Goal: Check status: Check status

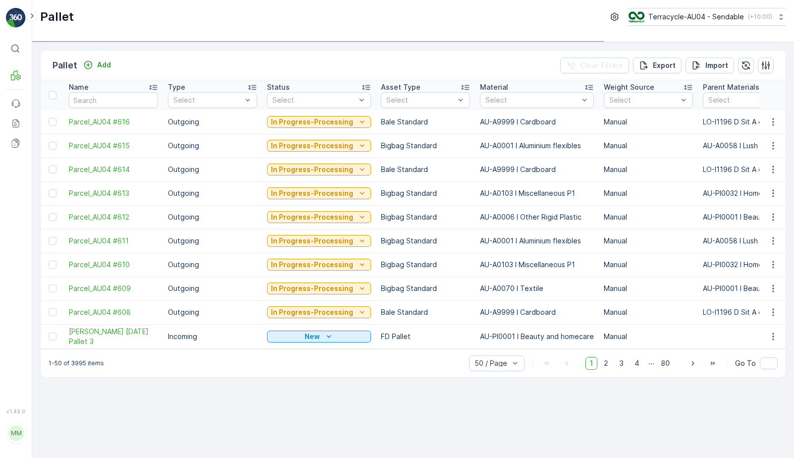
click at [86, 100] on input "text" at bounding box center [113, 100] width 89 height 16
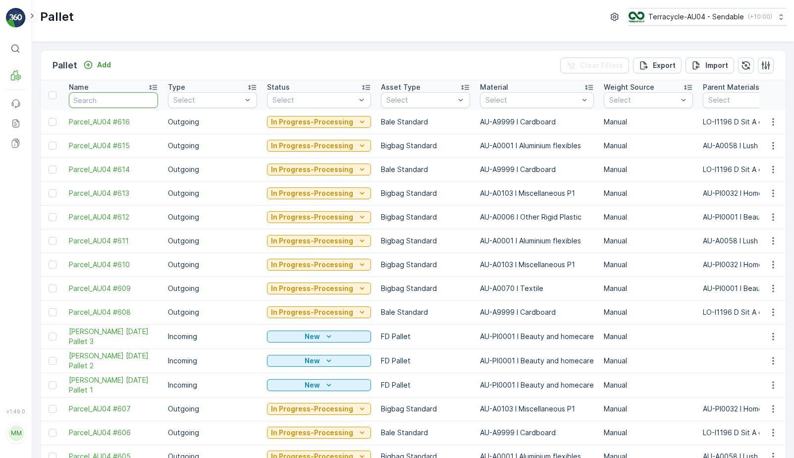
click at [107, 95] on input "text" at bounding box center [113, 100] width 89 height 16
type input "7.6."
click at [102, 102] on input "7.6." at bounding box center [113, 100] width 89 height 16
type input "[DATE]"
click at [106, 102] on input "[DATE]" at bounding box center [113, 100] width 89 height 16
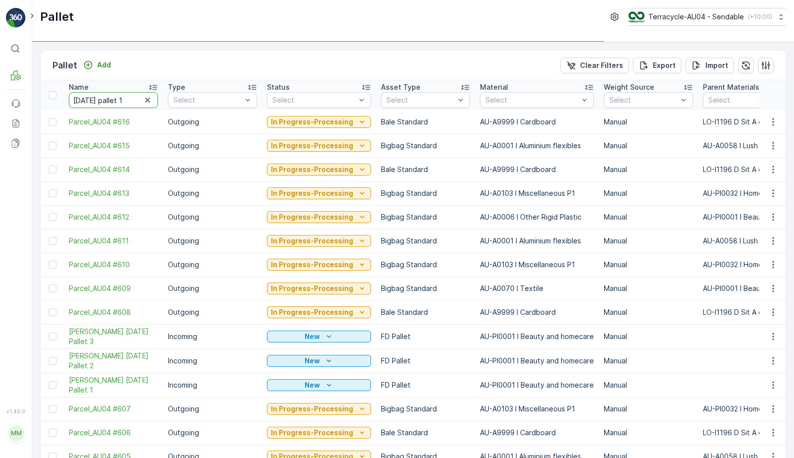
type input "[DATE] pallet 11"
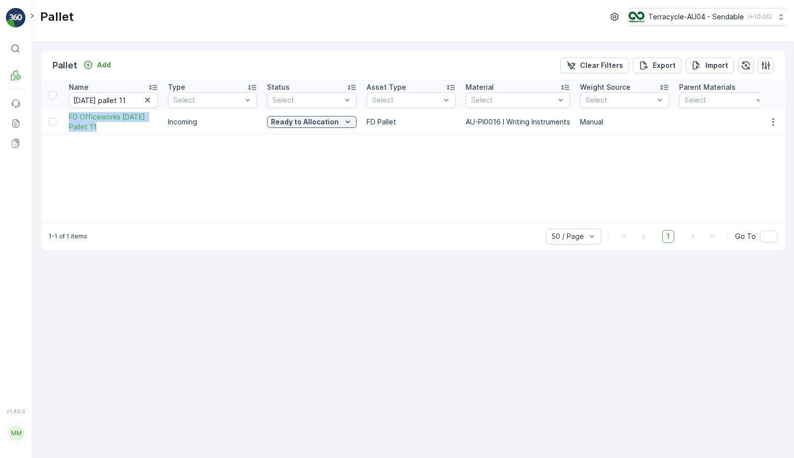
drag, startPoint x: 63, startPoint y: 113, endPoint x: 106, endPoint y: 132, distance: 46.4
copy span "FD Officeworks [DATE] Pallet 11"
drag, startPoint x: 132, startPoint y: 99, endPoint x: -2, endPoint y: 82, distance: 134.8
click at [0, 82] on html "⌘B MRF Events Reports Documents v 1.49.0 MM MRF.AU04 [PERSON_NAME][EMAIL_ADDRES…" at bounding box center [397, 229] width 794 height 458
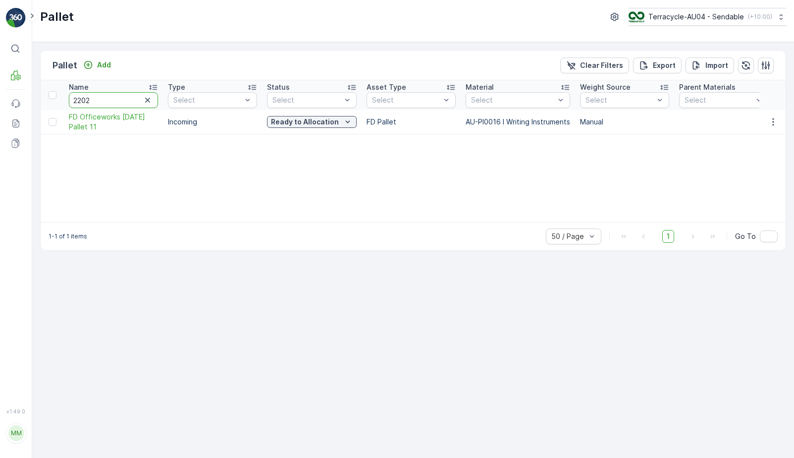
type input "22027"
click at [540, 171] on div "Name 22027 Type Select Status Select Asset Type Select Material Select Weight S…" at bounding box center [413, 151] width 745 height 142
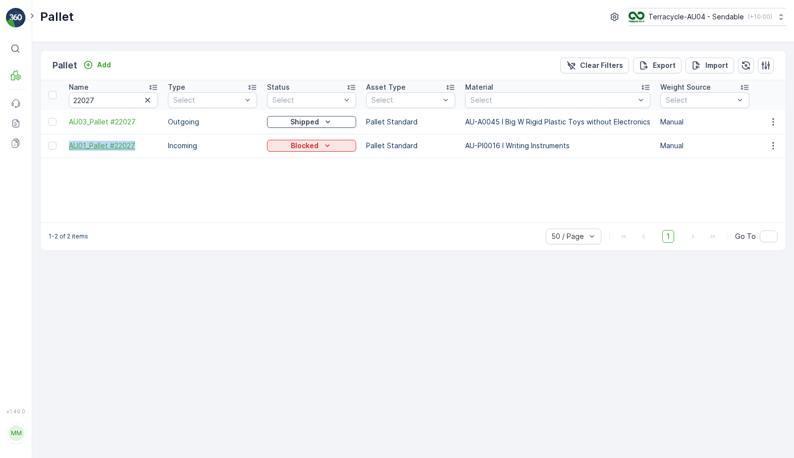
drag, startPoint x: 62, startPoint y: 143, endPoint x: 135, endPoint y: 149, distance: 73.6
copy span "AU01_Pallet #22027"
click at [312, 149] on p "Blocked" at bounding box center [305, 146] width 28 height 10
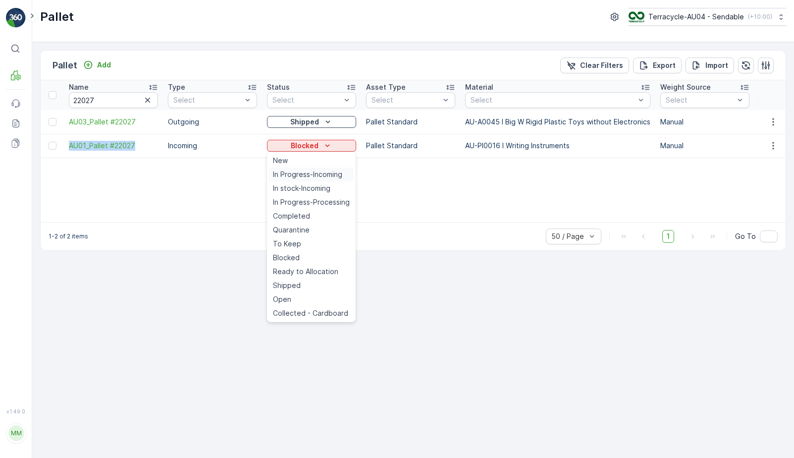
click at [315, 172] on span "In Progress-Incoming" at bounding box center [307, 174] width 69 height 10
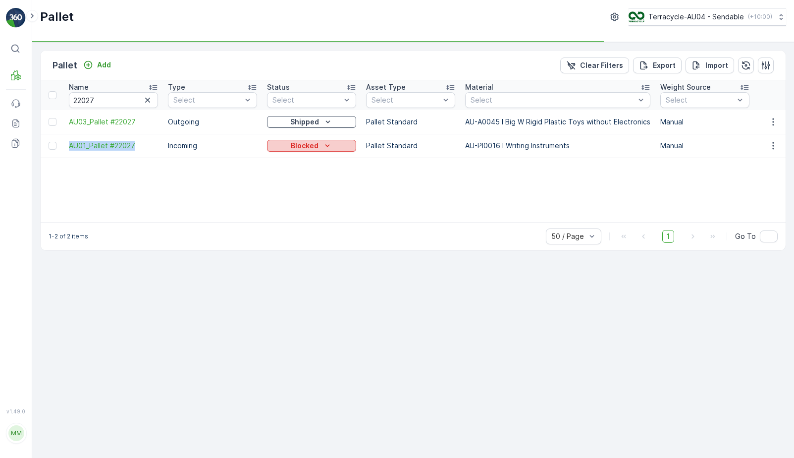
click at [319, 142] on div "Blocked" at bounding box center [311, 146] width 81 height 10
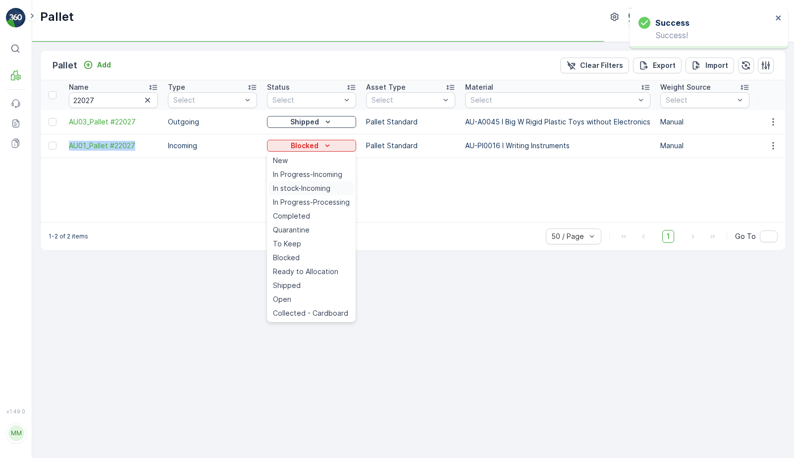
click at [317, 187] on span "In stock-Incoming" at bounding box center [301, 188] width 57 height 10
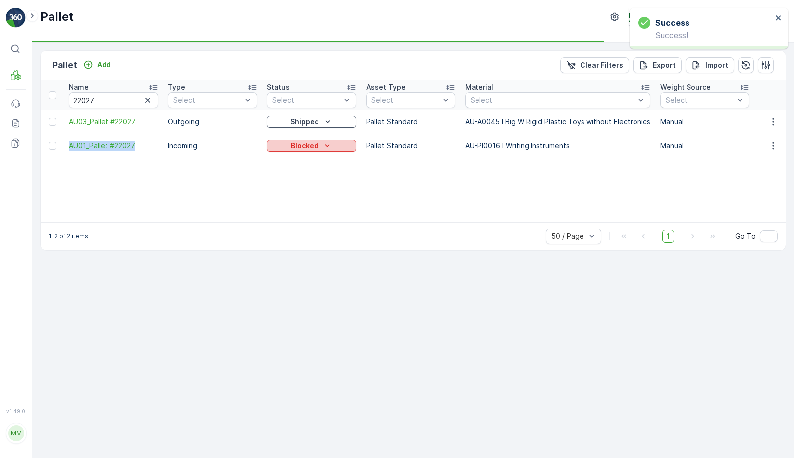
click at [317, 148] on p "Blocked" at bounding box center [305, 146] width 28 height 10
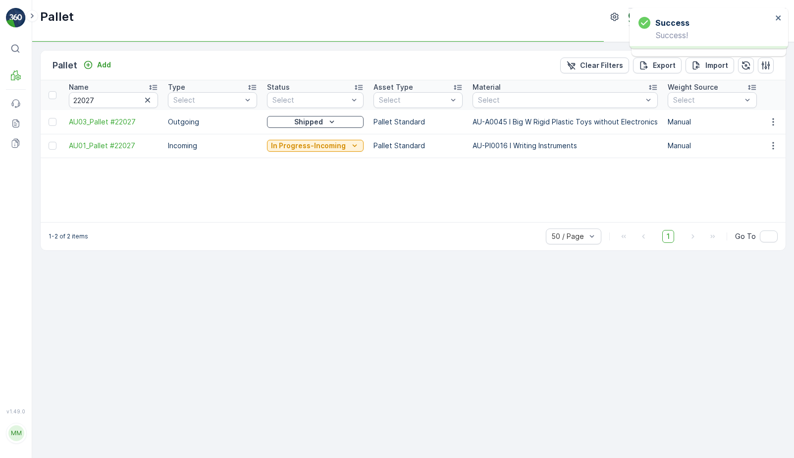
click at [330, 153] on td "In Progress-Incoming" at bounding box center [315, 146] width 107 height 24
click at [330, 148] on p "In Progress-Incoming" at bounding box center [308, 146] width 75 height 10
click at [323, 149] on p "In stock-Incoming" at bounding box center [305, 146] width 62 height 10
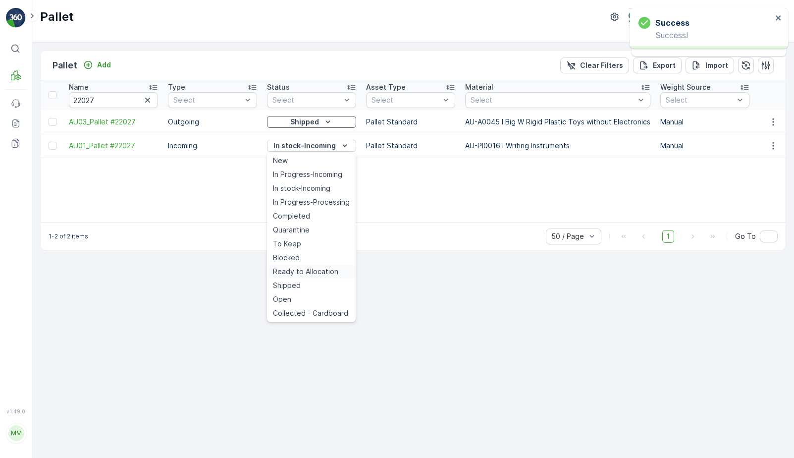
click at [316, 267] on span "Ready to Allocation" at bounding box center [305, 272] width 65 height 10
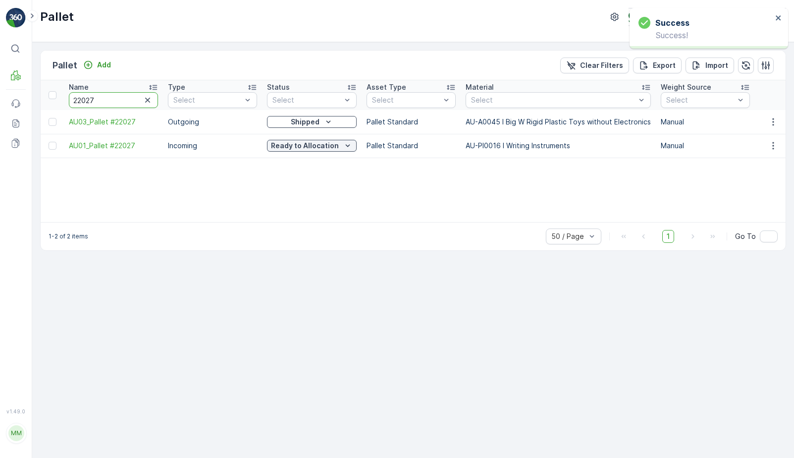
drag, startPoint x: 118, startPoint y: 98, endPoint x: -13, endPoint y: 80, distance: 133.1
click at [0, 80] on html "Success Success! Success Success! ⌘B MRF Events Reports Documents v 1.49.0 MM M…" at bounding box center [397, 229] width 794 height 458
type input "22024"
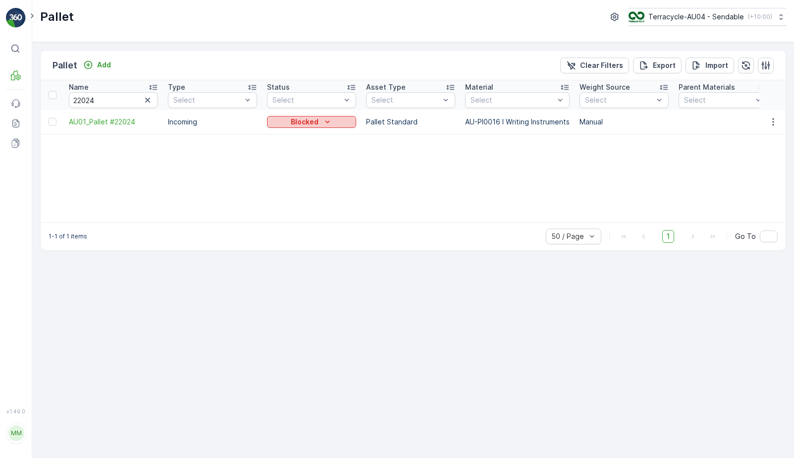
click at [328, 127] on button "Blocked" at bounding box center [311, 122] width 89 height 12
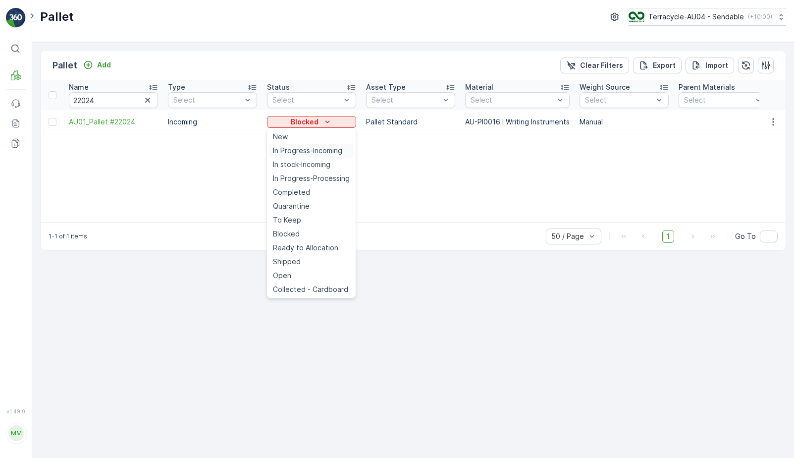
click at [325, 152] on span "In Progress-Incoming" at bounding box center [307, 151] width 69 height 10
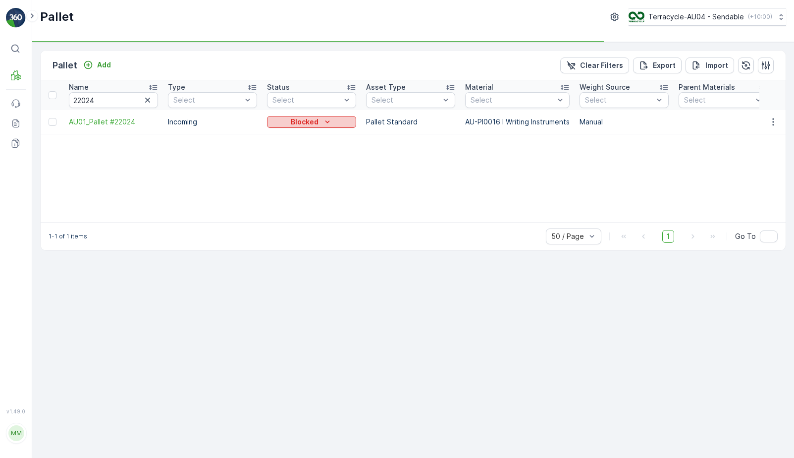
click at [325, 126] on icon "Blocked" at bounding box center [328, 122] width 10 height 10
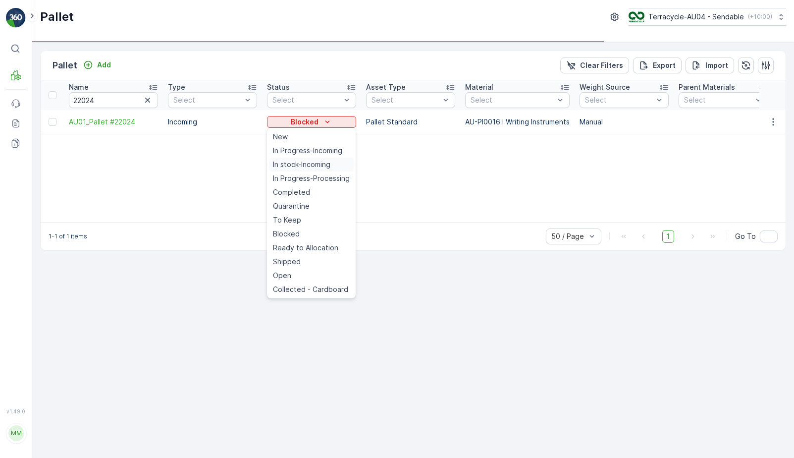
click at [320, 165] on span "In stock-Incoming" at bounding box center [301, 165] width 57 height 10
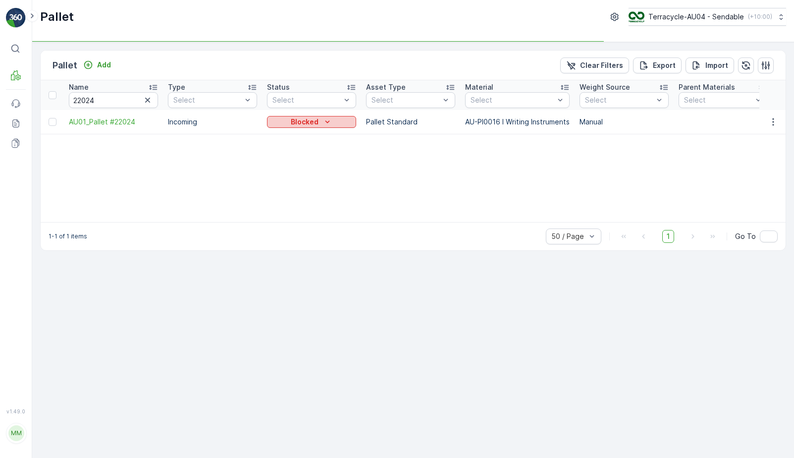
click at [320, 117] on div "Blocked" at bounding box center [311, 122] width 81 height 10
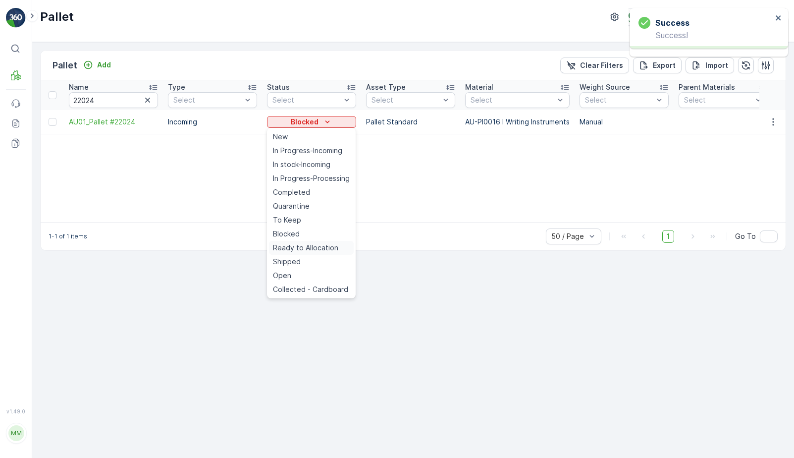
click at [311, 251] on span "Ready to Allocation" at bounding box center [305, 248] width 65 height 10
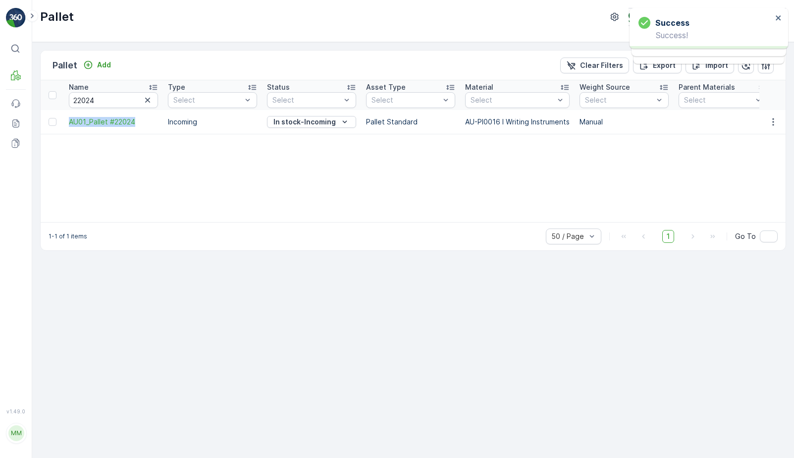
drag, startPoint x: 66, startPoint y: 120, endPoint x: 139, endPoint y: 130, distance: 73.1
click at [139, 130] on td "AU01_Pallet #22024" at bounding box center [113, 122] width 99 height 24
copy span "AU01_Pallet #22024"
drag, startPoint x: 107, startPoint y: 104, endPoint x: 47, endPoint y: 101, distance: 60.5
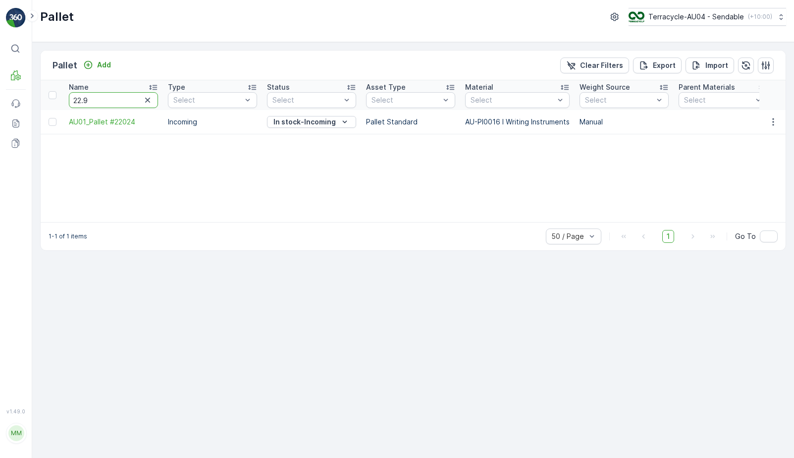
type input "22.95"
click at [97, 106] on input "22.95" at bounding box center [113, 100] width 89 height 16
type input "22.05"
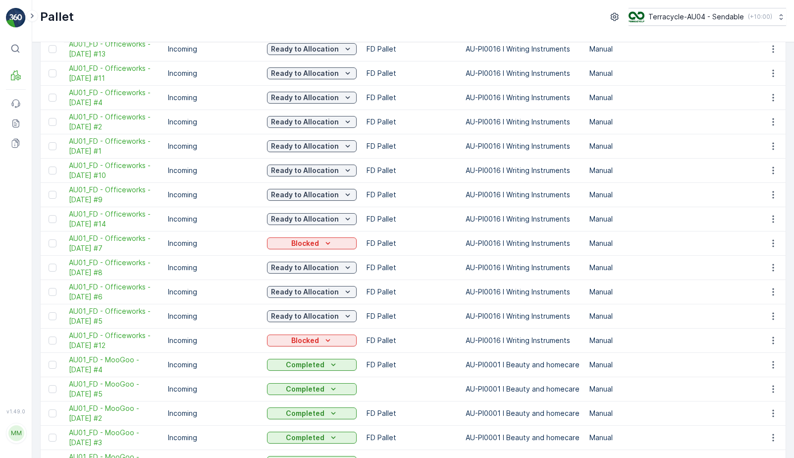
scroll to position [540, 0]
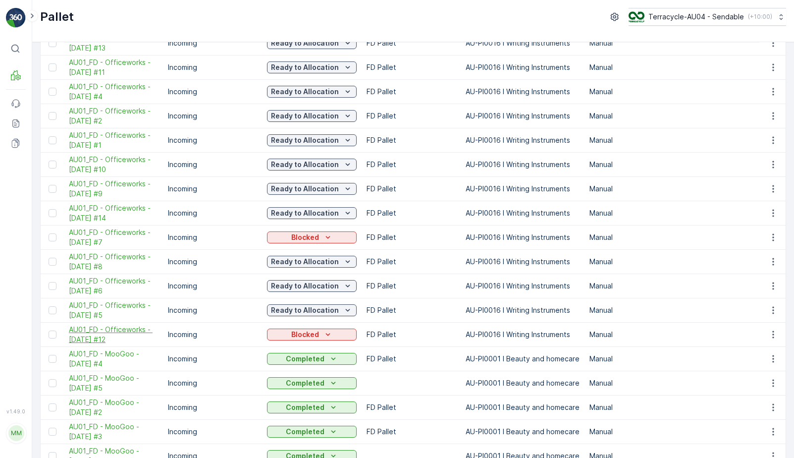
drag, startPoint x: 66, startPoint y: 327, endPoint x: 130, endPoint y: 343, distance: 66.0
click at [130, 343] on td "AU01_FD - Officeworks - 22.05.2023 #12" at bounding box center [113, 335] width 99 height 24
copy span "AU01_FD - Officeworks - 22.05.2023 #12"
click at [331, 341] on div "Blocked" at bounding box center [312, 335] width 90 height 14
click at [330, 338] on icon "Blocked" at bounding box center [328, 335] width 10 height 10
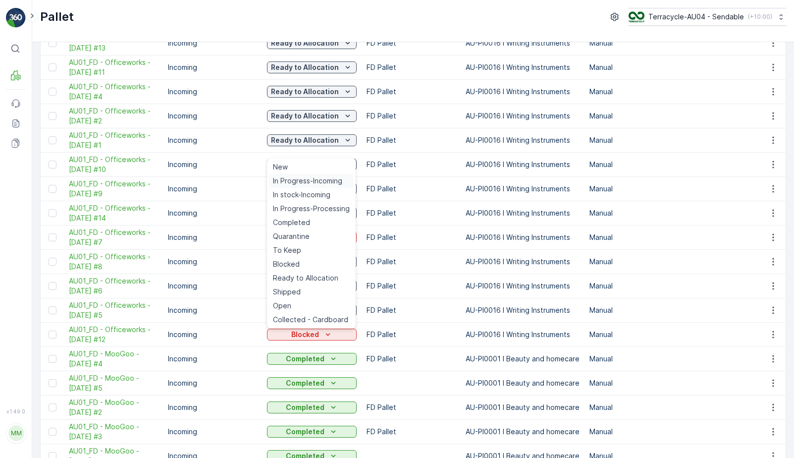
click at [331, 180] on span "In Progress-Incoming" at bounding box center [307, 181] width 69 height 10
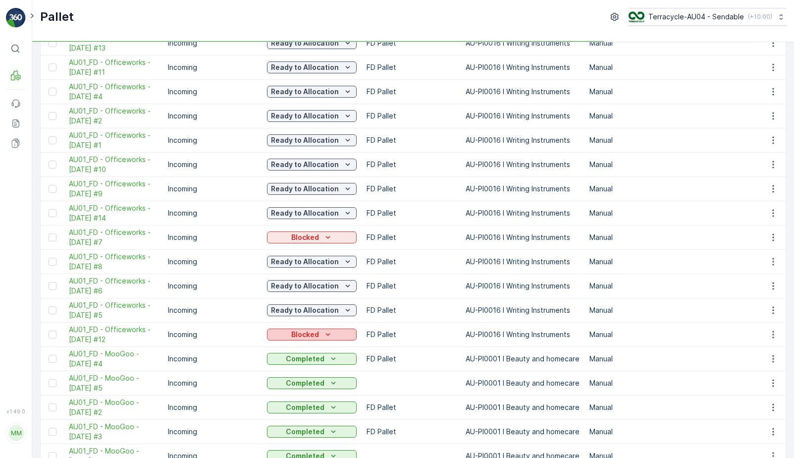
click at [316, 335] on p "Blocked" at bounding box center [305, 335] width 28 height 10
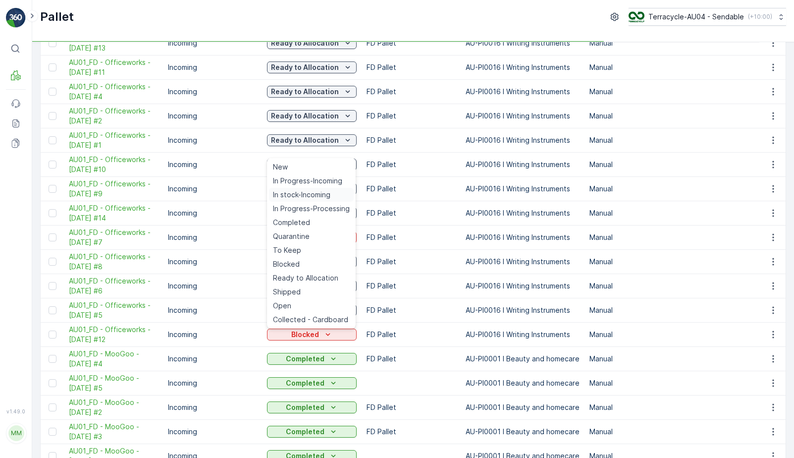
click at [324, 194] on span "In stock-Incoming" at bounding box center [301, 195] width 57 height 10
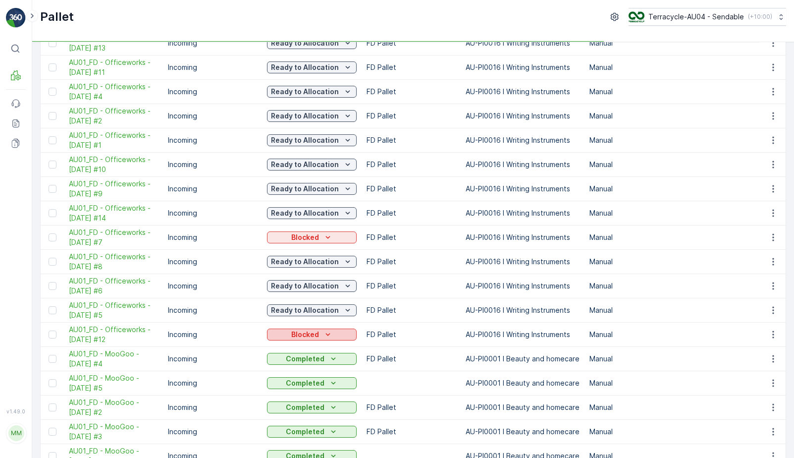
click at [312, 334] on p "Blocked" at bounding box center [305, 335] width 28 height 10
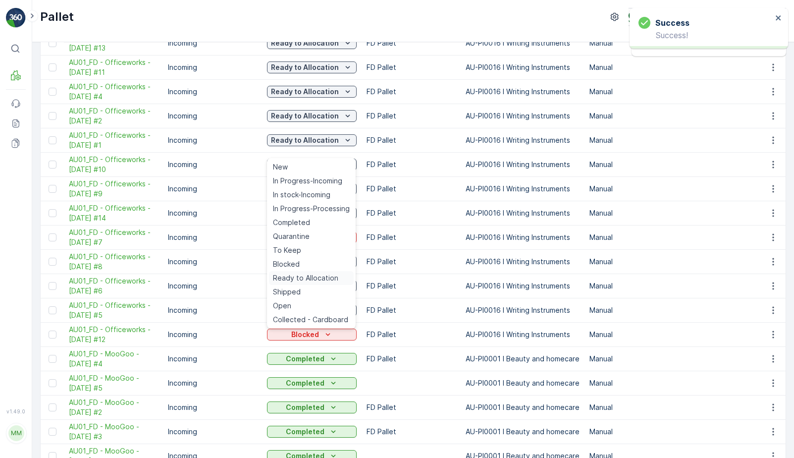
click at [320, 281] on span "Ready to Allocation" at bounding box center [305, 278] width 65 height 10
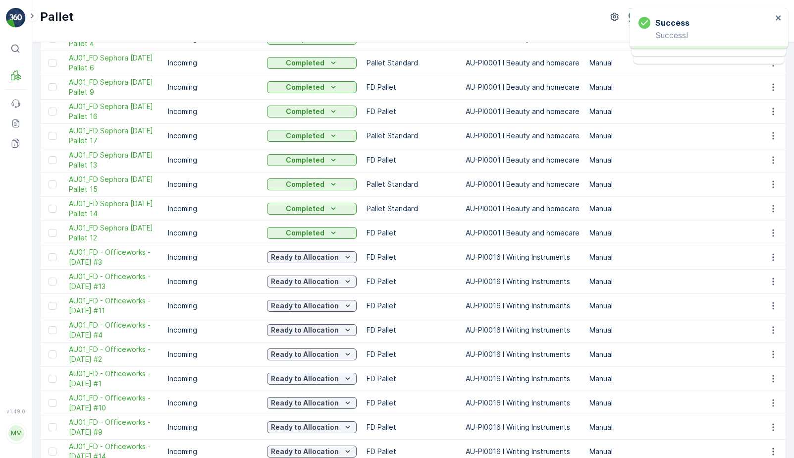
scroll to position [0, 0]
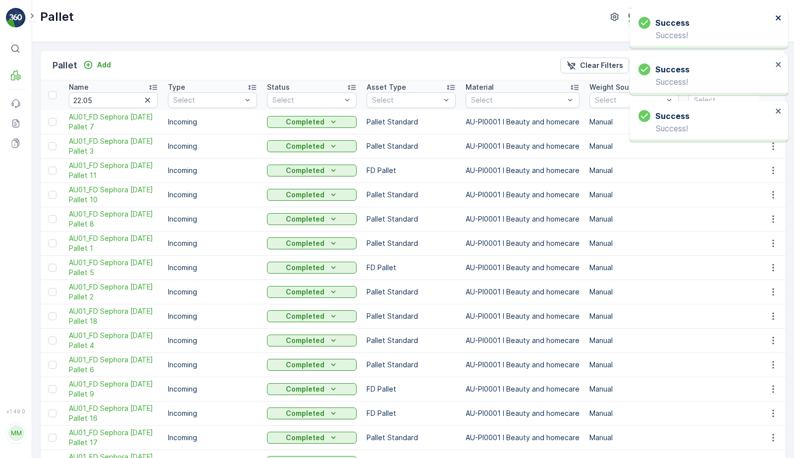
click at [778, 16] on icon "close" at bounding box center [779, 18] width 7 height 8
click at [775, 27] on div "Success Success!" at bounding box center [706, 28] width 140 height 29
click at [776, 22] on button "close" at bounding box center [779, 18] width 7 height 9
click at [778, 20] on icon "close" at bounding box center [779, 18] width 7 height 8
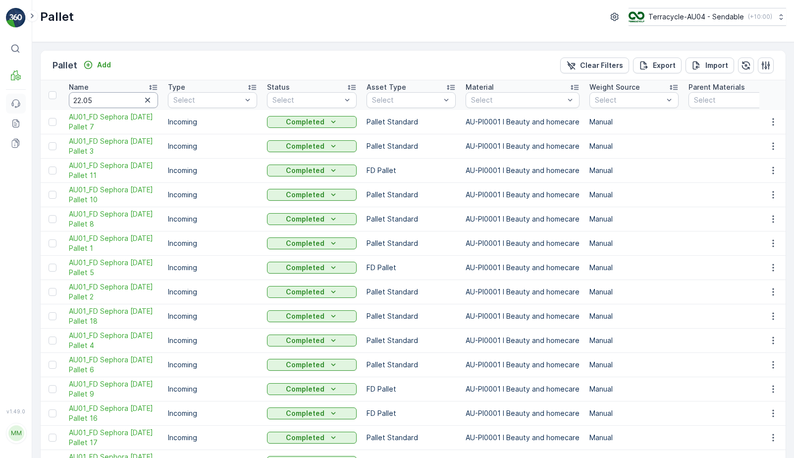
drag, startPoint x: 100, startPoint y: 104, endPoint x: 25, endPoint y: 97, distance: 75.7
click at [25, 97] on div "⌘B MRF Events Reports Documents v 1.49.0 MM MRF.AU04 monika.tur@terracycle.com …" at bounding box center [397, 229] width 794 height 458
type input "21586"
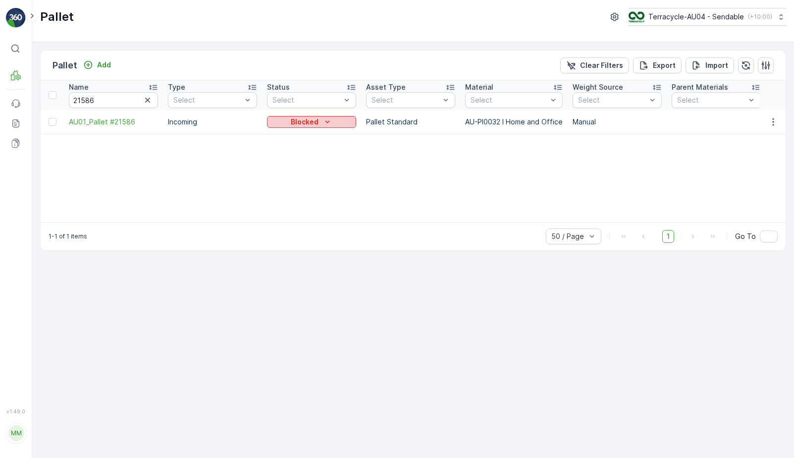
click at [303, 126] on p "Blocked" at bounding box center [305, 122] width 28 height 10
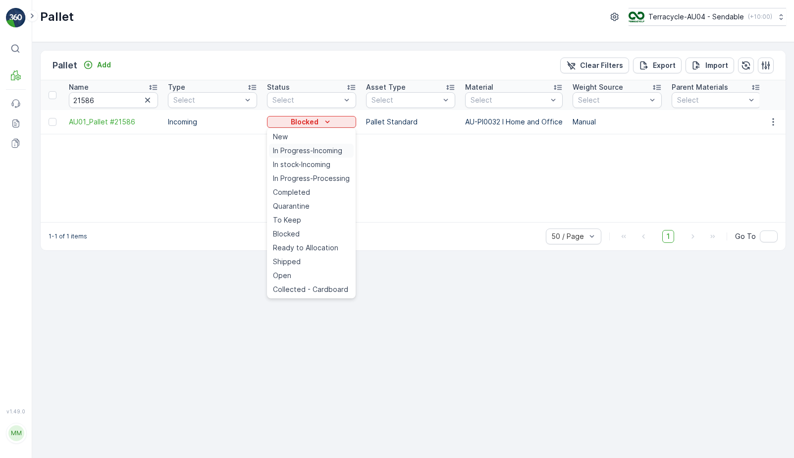
click at [312, 155] on span "In Progress-Incoming" at bounding box center [307, 151] width 69 height 10
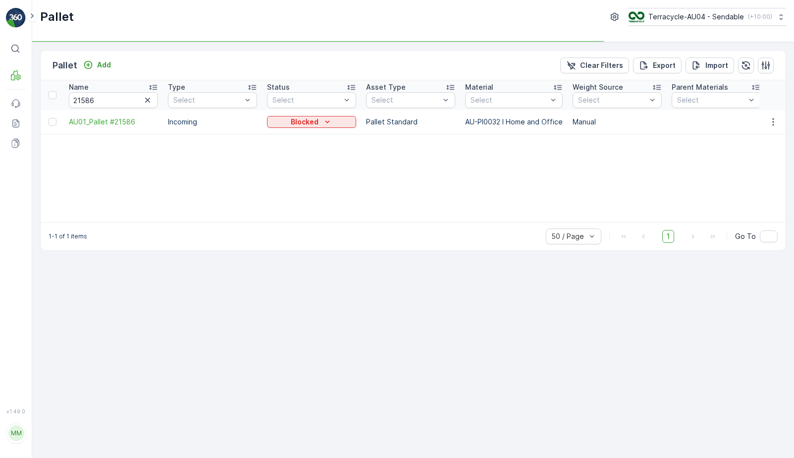
click at [314, 109] on th "Status Select" at bounding box center [311, 95] width 99 height 30
click at [311, 129] on td "Blocked" at bounding box center [311, 122] width 99 height 24
click at [311, 122] on p "Blocked" at bounding box center [305, 122] width 28 height 10
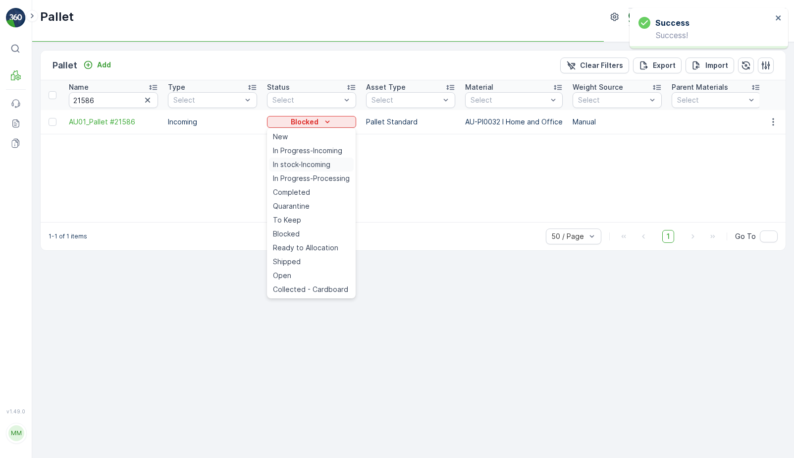
click at [304, 167] on span "In stock-Incoming" at bounding box center [301, 165] width 57 height 10
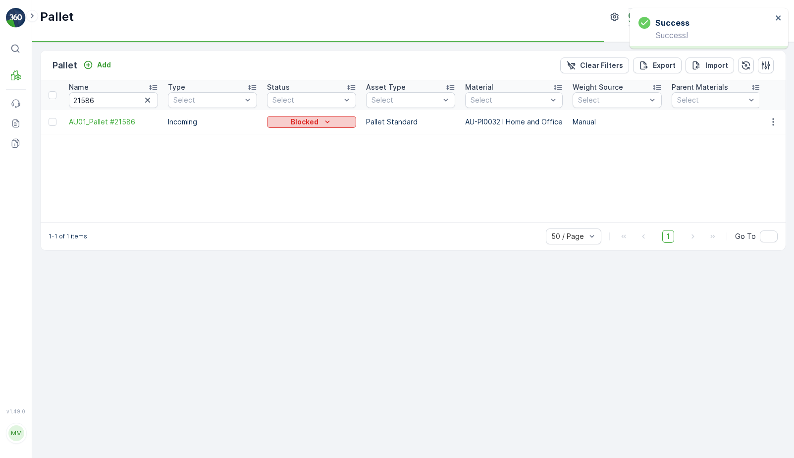
click at [313, 118] on p "Blocked" at bounding box center [305, 122] width 28 height 10
click at [316, 118] on p "In Progress-Incoming" at bounding box center [308, 122] width 75 height 10
drag, startPoint x: 65, startPoint y: 121, endPoint x: 150, endPoint y: 127, distance: 84.9
click at [150, 127] on td "AU01_Pallet #21586" at bounding box center [113, 122] width 99 height 24
copy span "AU01_Pallet #21586"
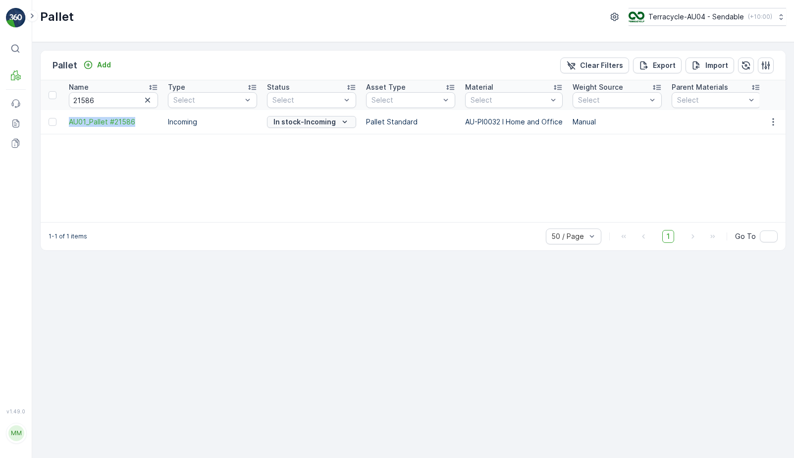
click at [304, 127] on button "In stock-Incoming" at bounding box center [311, 122] width 89 height 12
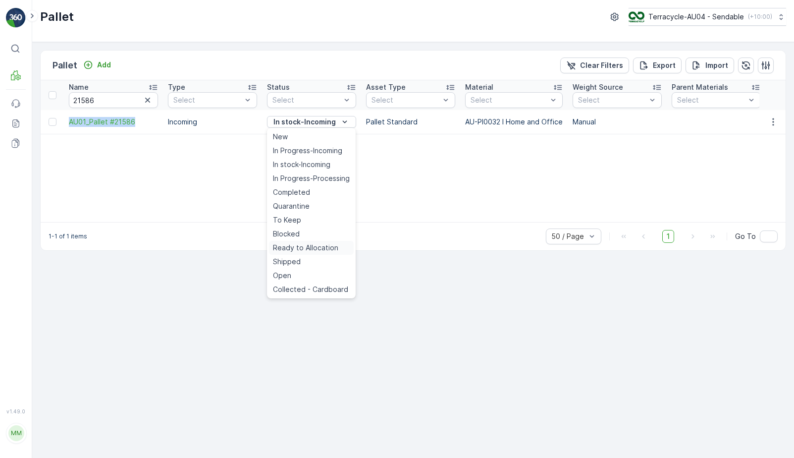
click at [315, 247] on span "Ready to Allocation" at bounding box center [305, 248] width 65 height 10
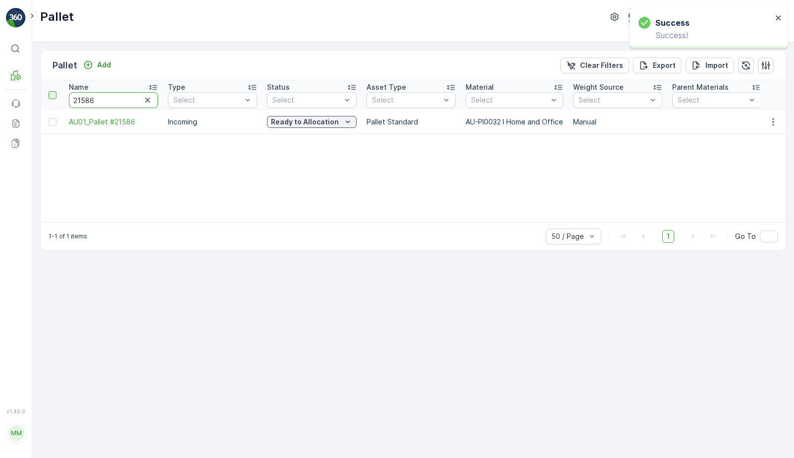
drag, startPoint x: 119, startPoint y: 96, endPoint x: 51, endPoint y: 94, distance: 67.9
type input "22.0"
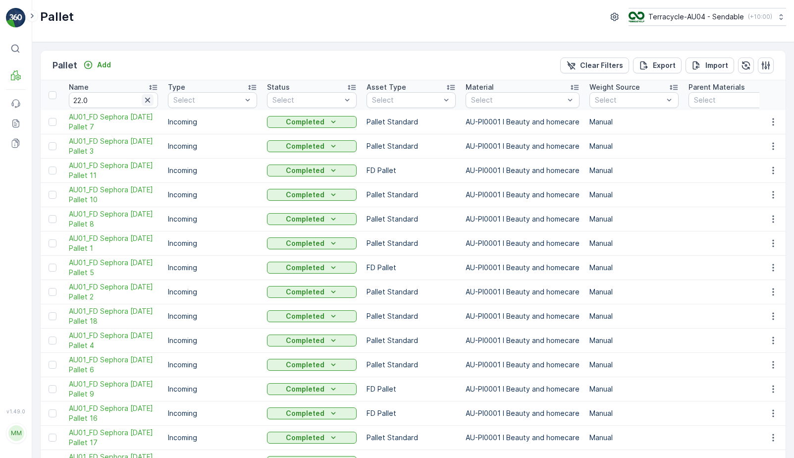
click at [151, 100] on icon "button" at bounding box center [148, 100] width 10 height 10
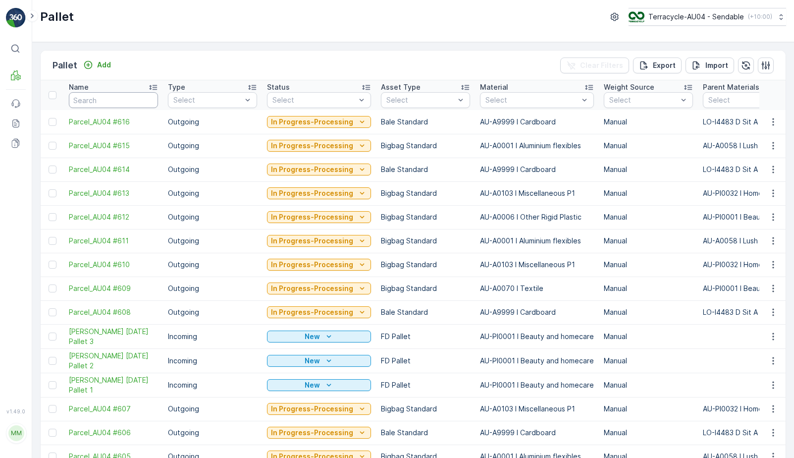
click at [151, 100] on input "text" at bounding box center [113, 100] width 89 height 16
type input "29/"
click at [105, 98] on input "29/" at bounding box center [113, 100] width 89 height 16
type input "29/0"
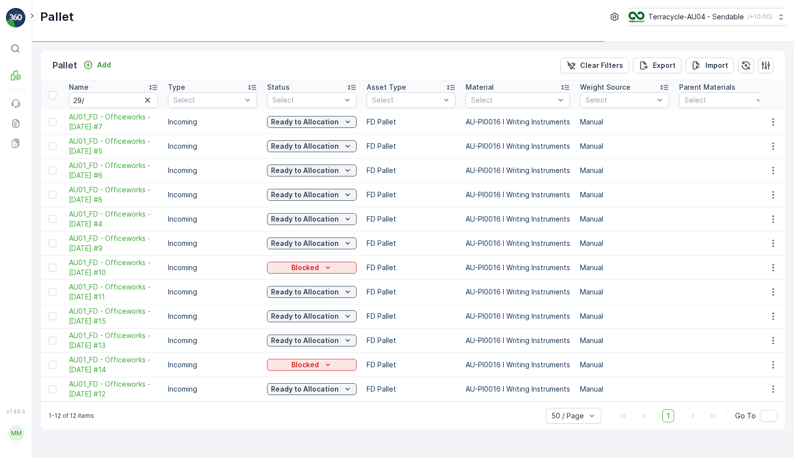
type input "29/03"
click at [111, 101] on input "29/03" at bounding box center [113, 100] width 89 height 16
drag, startPoint x: 108, startPoint y: 98, endPoint x: 53, endPoint y: 90, distance: 55.1
type input "212"
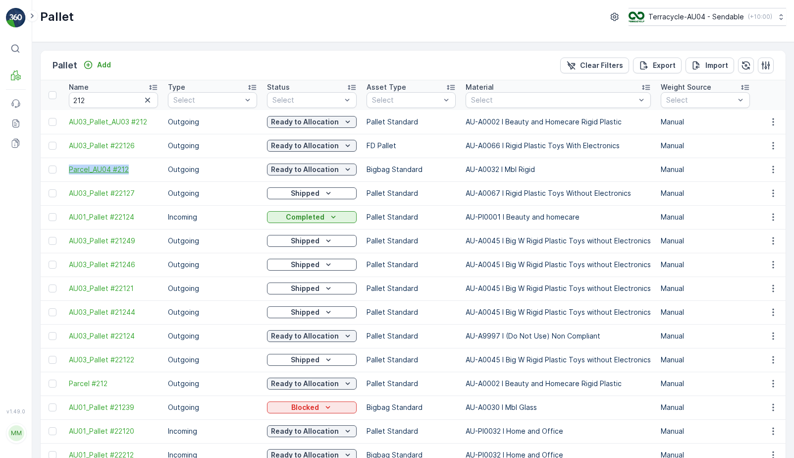
drag, startPoint x: 65, startPoint y: 167, endPoint x: 135, endPoint y: 167, distance: 70.4
click at [135, 167] on td "Parcel_AU04 #212" at bounding box center [113, 170] width 99 height 24
copy span "Parcel_AU04 #212"
